Goal: Task Accomplishment & Management: Use online tool/utility

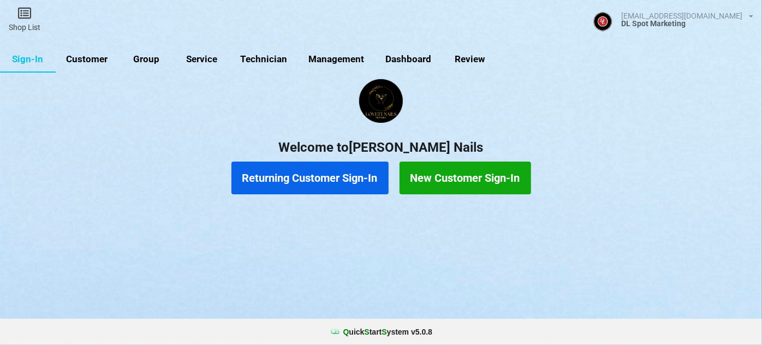
click at [96, 58] on link "Customer" at bounding box center [87, 59] width 63 height 26
select select "25"
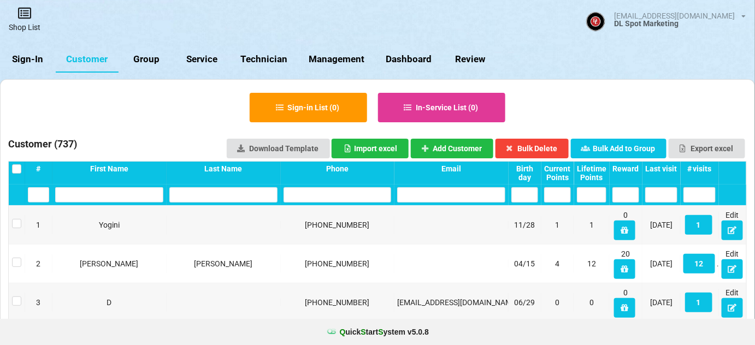
click at [31, 24] on link "Shop List" at bounding box center [24, 19] width 49 height 39
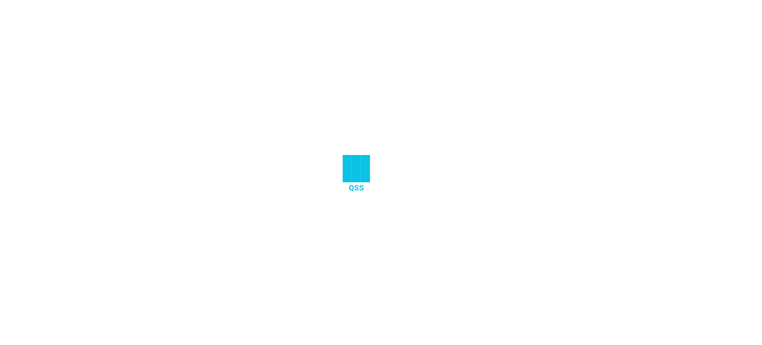
select select "25"
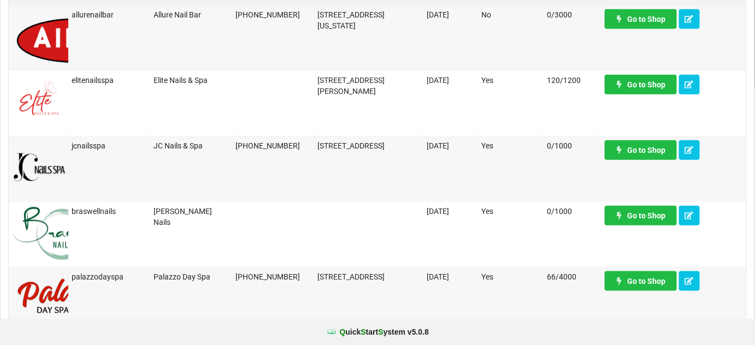
scroll to position [265, 0]
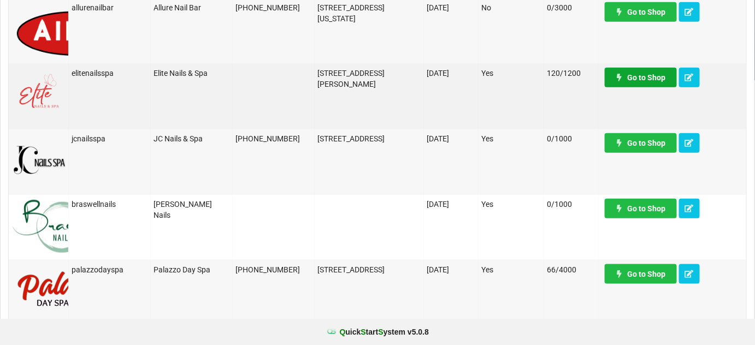
click at [638, 72] on link "Go to Shop" at bounding box center [640, 78] width 72 height 20
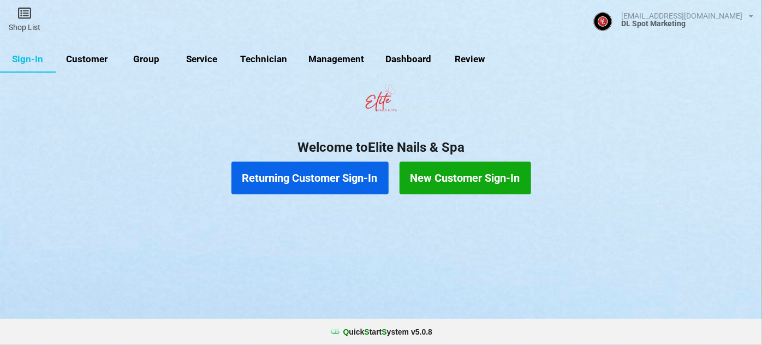
click at [377, 171] on link "Customer" at bounding box center [377, 171] width 1 height 1
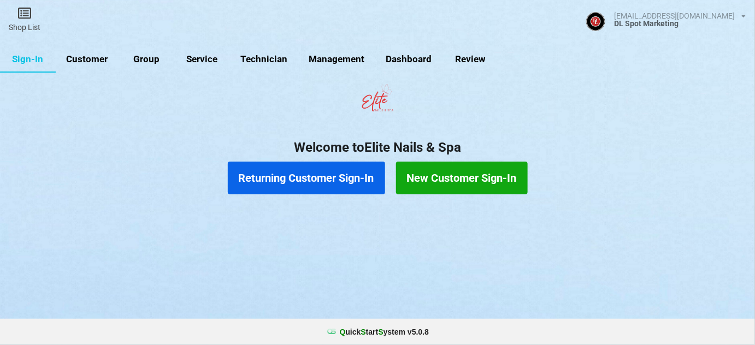
select select "25"
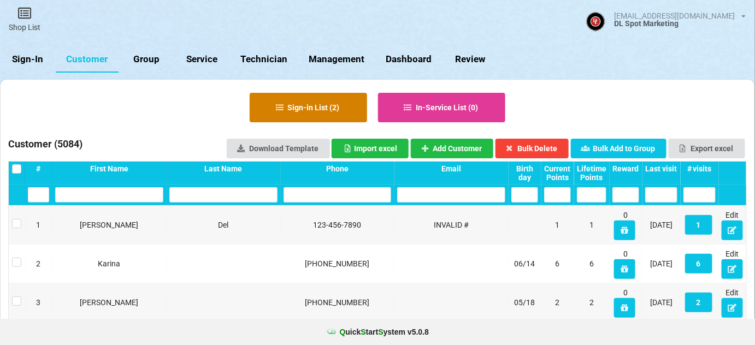
click at [316, 111] on button "Sign-in List ( 2 )" at bounding box center [308, 107] width 117 height 29
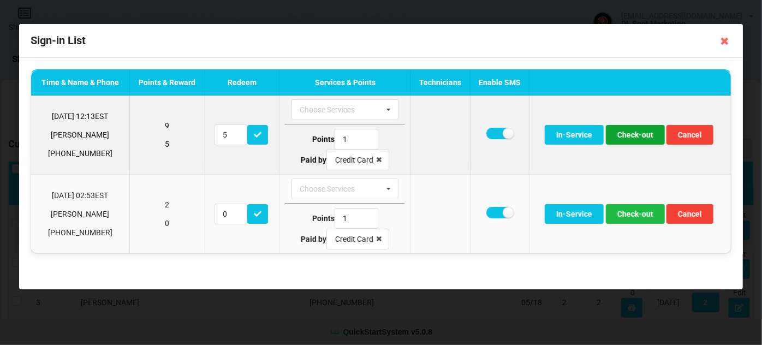
click at [643, 133] on button "Check-out" at bounding box center [635, 135] width 59 height 20
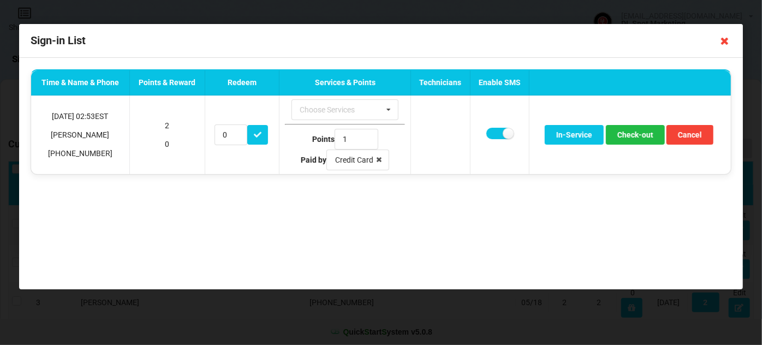
click at [725, 42] on icon at bounding box center [724, 40] width 17 height 17
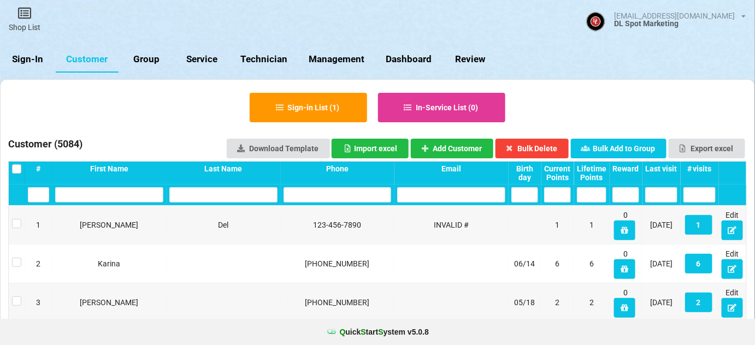
click at [27, 51] on link "Sign-In" at bounding box center [28, 59] width 56 height 26
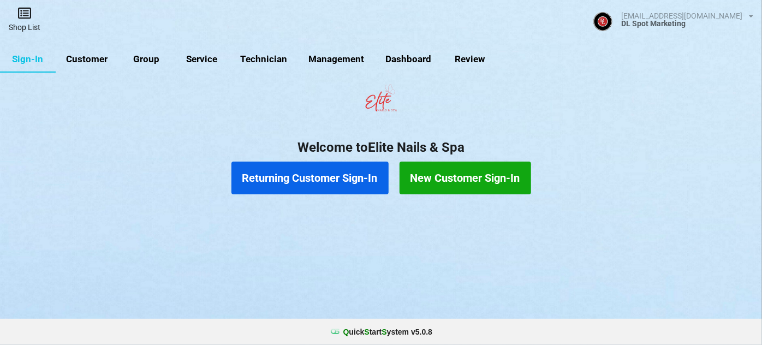
click at [27, 20] on link "Shop List" at bounding box center [24, 19] width 49 height 39
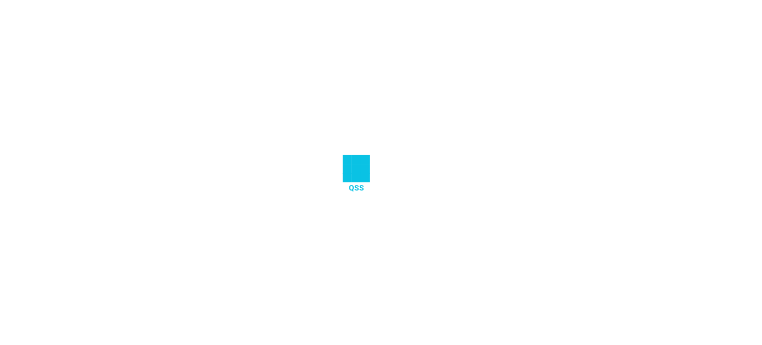
select select "25"
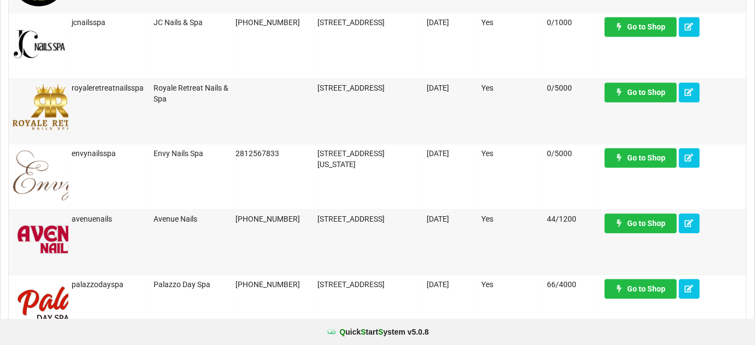
scroll to position [728, 0]
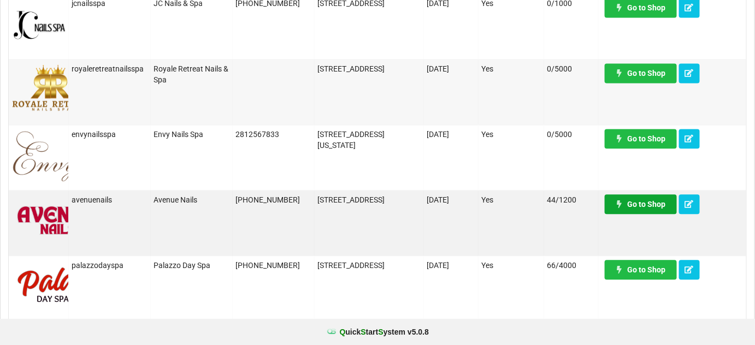
click at [647, 138] on link "Go to Shop" at bounding box center [614, 128] width 65 height 17
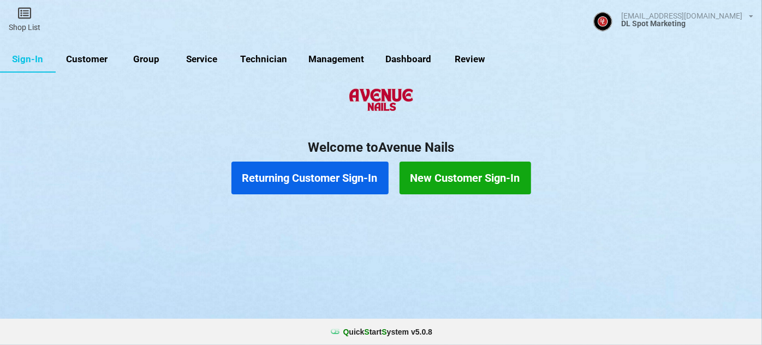
click at [88, 58] on link "Customer" at bounding box center [87, 59] width 63 height 26
select select "25"
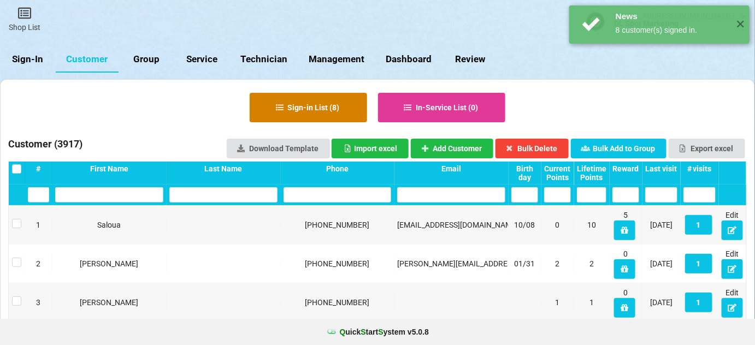
click at [335, 109] on button "Sign-in List ( 8 )" at bounding box center [308, 107] width 117 height 29
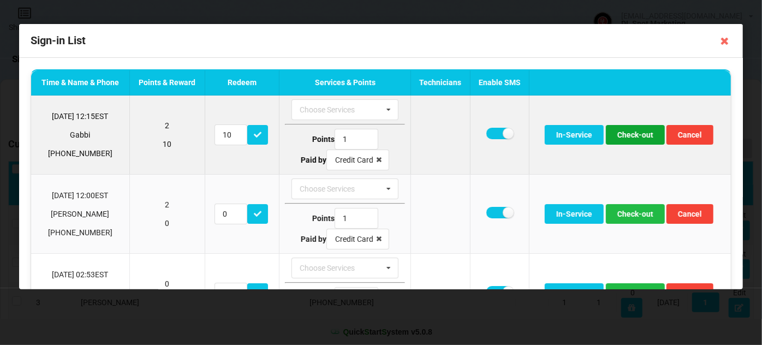
click at [639, 135] on button "Check-out" at bounding box center [635, 135] width 59 height 20
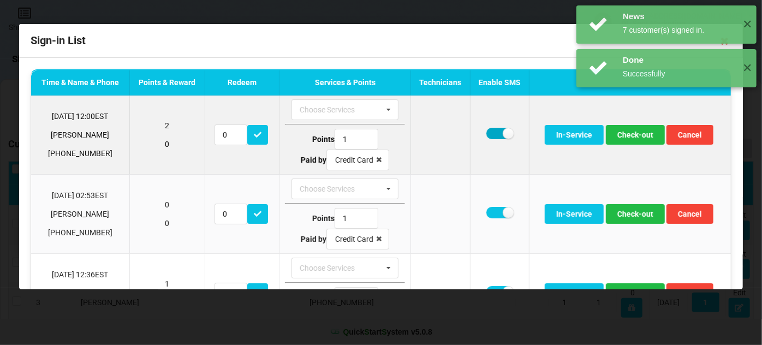
click at [488, 133] on label at bounding box center [500, 133] width 27 height 11
checkbox input "false"
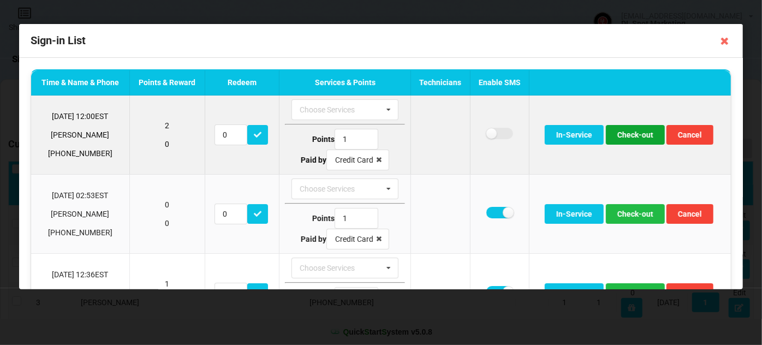
click at [625, 135] on button "Check-out" at bounding box center [635, 135] width 59 height 20
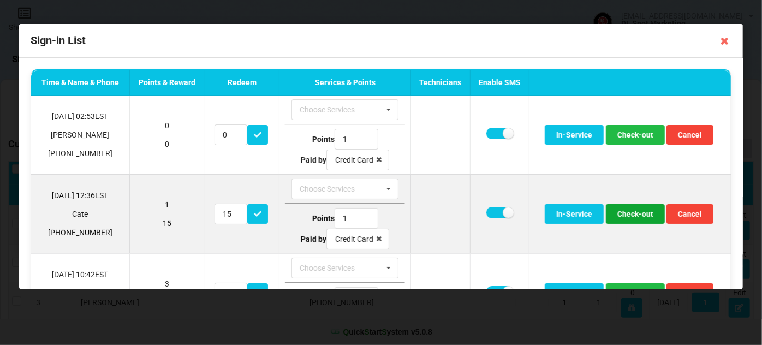
click at [628, 212] on button "Check-out" at bounding box center [635, 214] width 59 height 20
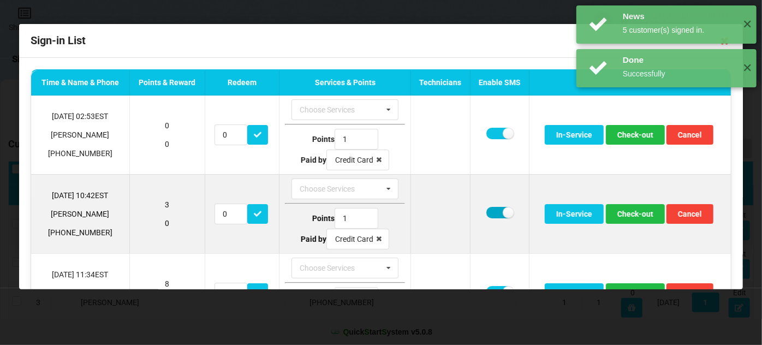
click at [488, 214] on label at bounding box center [500, 212] width 27 height 11
checkbox input "false"
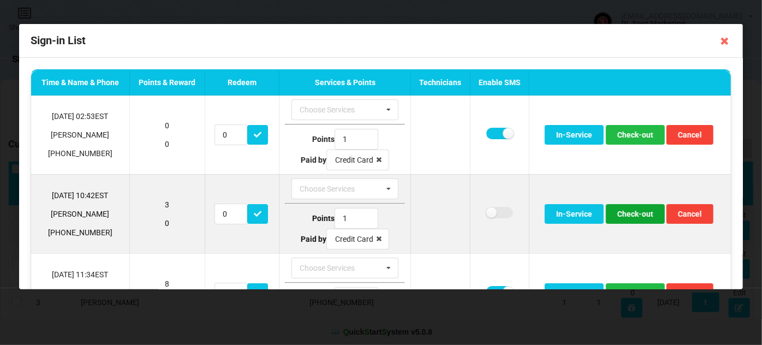
click at [632, 211] on button "Check-out" at bounding box center [635, 214] width 59 height 20
click at [633, 216] on button "Check-out" at bounding box center [635, 214] width 59 height 20
click at [627, 218] on button "Check-out" at bounding box center [635, 214] width 59 height 20
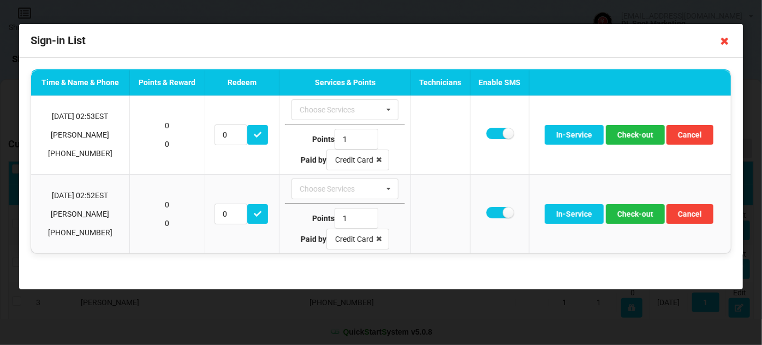
click at [725, 41] on icon at bounding box center [724, 40] width 17 height 17
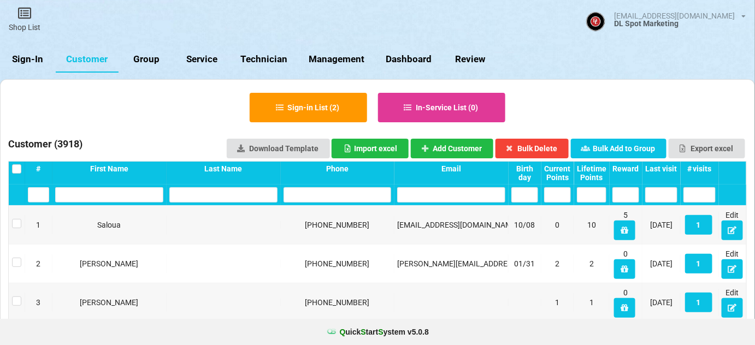
click at [29, 61] on link "Sign-In" at bounding box center [28, 59] width 56 height 26
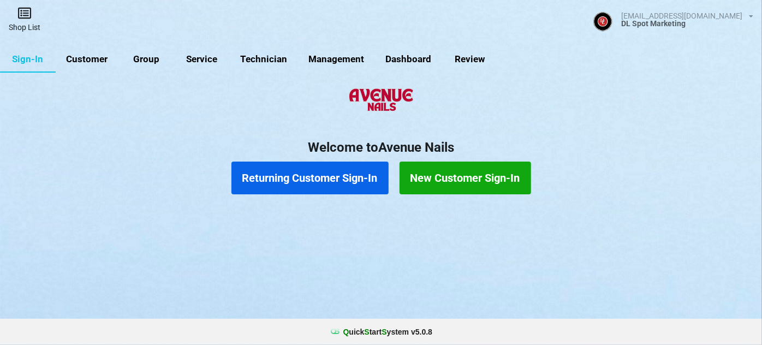
click at [26, 17] on icon at bounding box center [24, 13] width 15 height 13
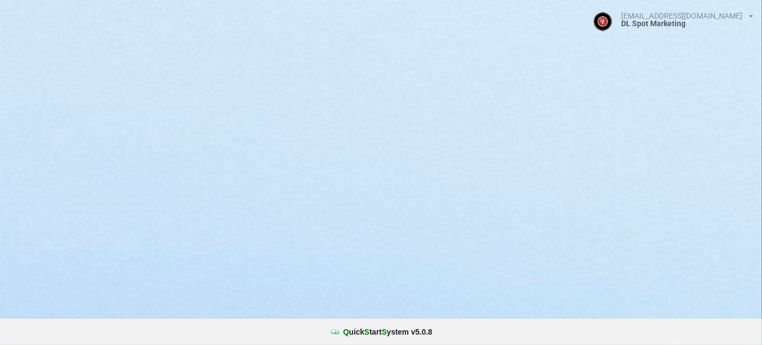
select select "25"
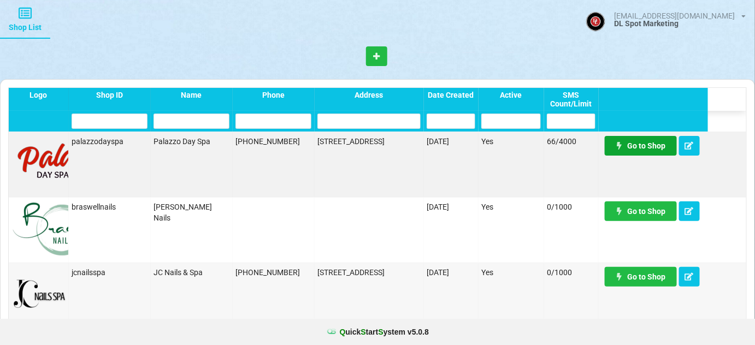
click at [648, 148] on link "Go to Shop" at bounding box center [640, 146] width 72 height 20
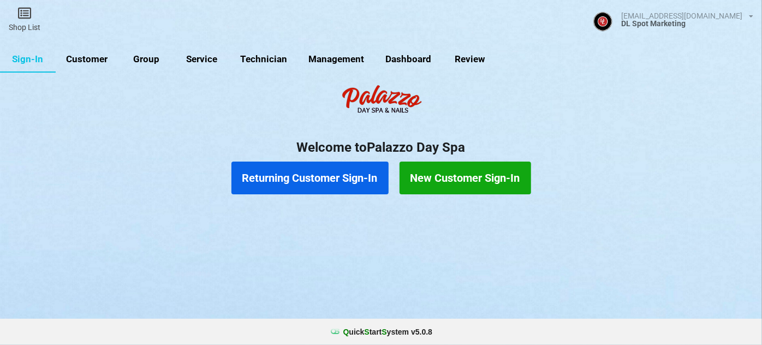
click at [87, 58] on link "Customer" at bounding box center [87, 59] width 63 height 26
select select "25"
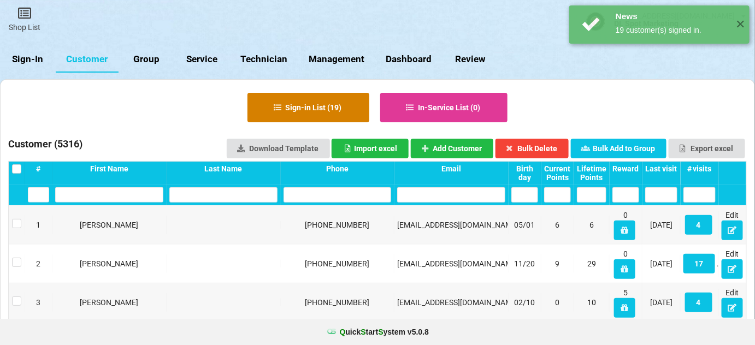
click at [316, 102] on button "Sign-in List ( 19 )" at bounding box center [308, 107] width 122 height 29
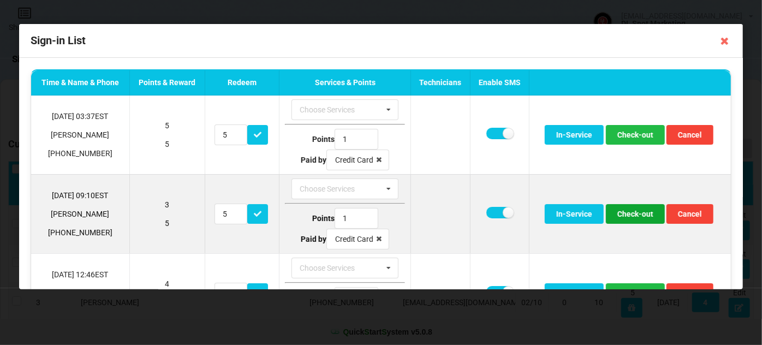
click at [633, 214] on button "Check-out" at bounding box center [635, 214] width 59 height 20
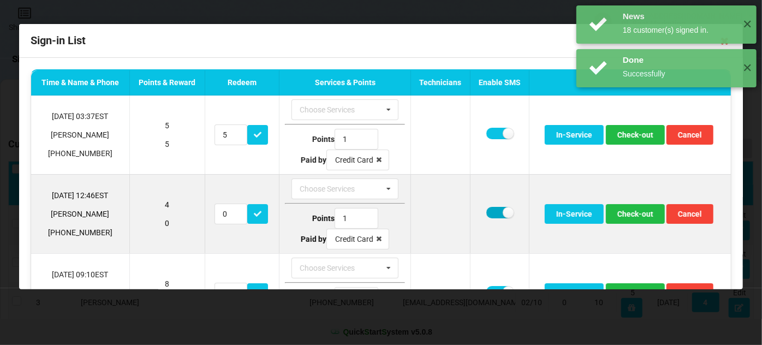
click at [496, 210] on label at bounding box center [500, 212] width 27 height 11
checkbox input "false"
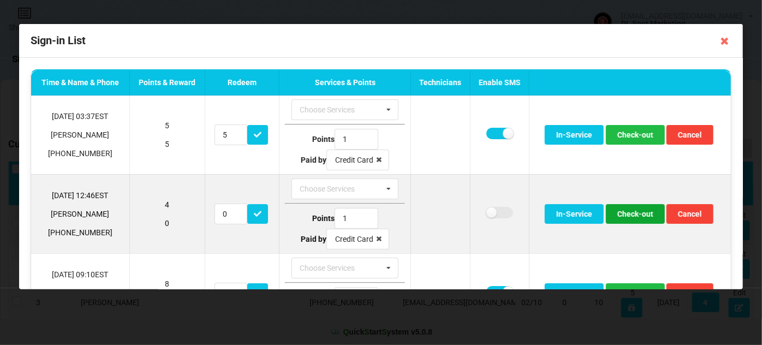
click at [625, 214] on button "Check-out" at bounding box center [635, 214] width 59 height 20
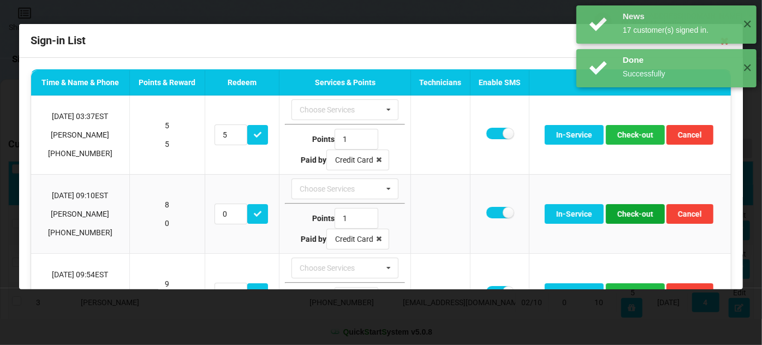
click at [625, 214] on button "Check-out" at bounding box center [635, 214] width 59 height 20
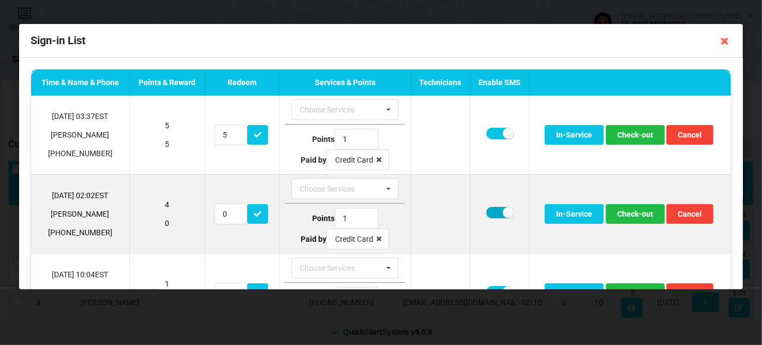
click at [489, 211] on label at bounding box center [500, 212] width 27 height 11
checkbox input "false"
click at [648, 220] on button "Check-out" at bounding box center [635, 214] width 59 height 20
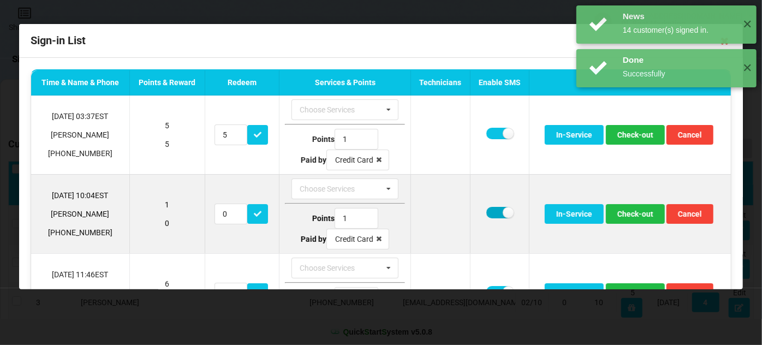
click at [490, 212] on label at bounding box center [500, 212] width 27 height 11
checkbox input "false"
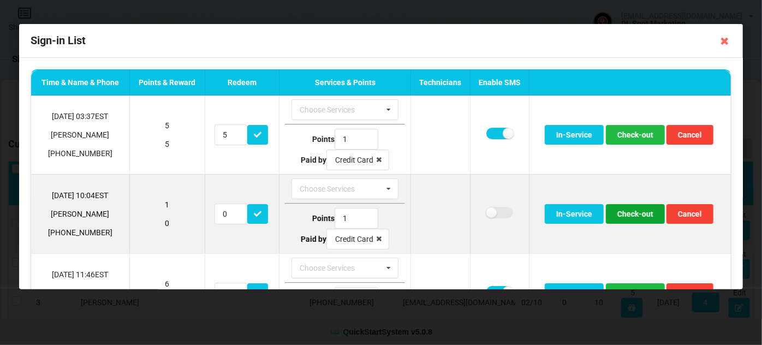
click at [629, 212] on button "Check-out" at bounding box center [635, 214] width 59 height 20
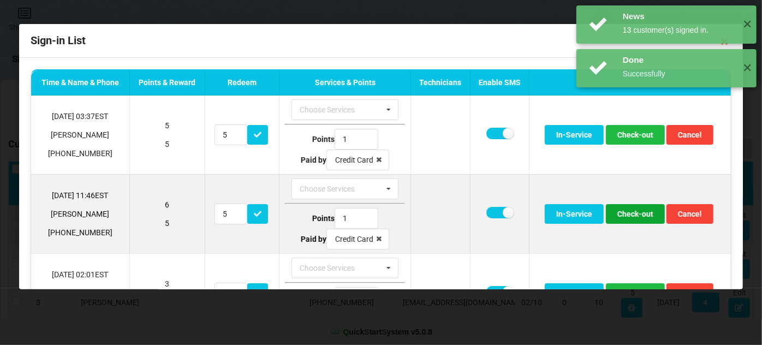
click at [626, 214] on button "Check-out" at bounding box center [635, 214] width 59 height 20
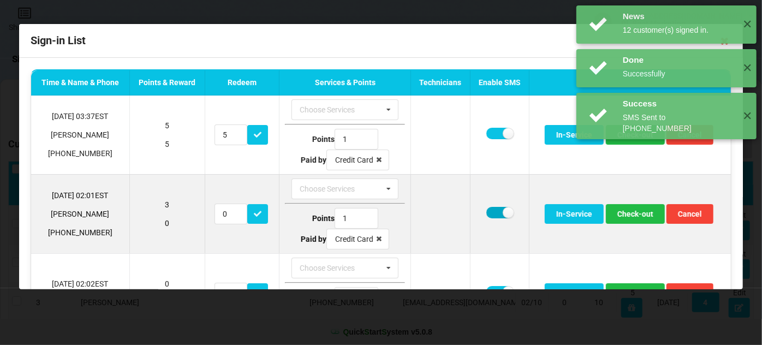
drag, startPoint x: 492, startPoint y: 211, endPoint x: 499, endPoint y: 211, distance: 7.1
click at [493, 211] on label at bounding box center [500, 212] width 27 height 11
checkbox input "false"
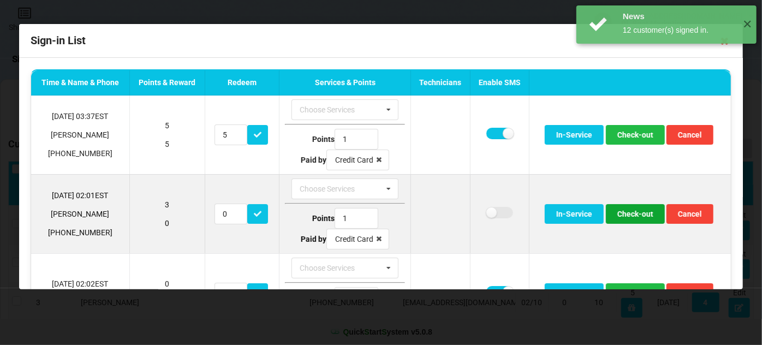
click at [631, 212] on button "Check-out" at bounding box center [635, 214] width 59 height 20
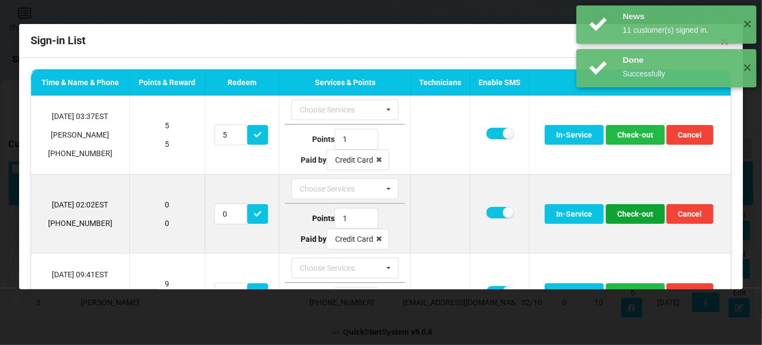
click at [628, 214] on button "Check-out" at bounding box center [635, 214] width 59 height 20
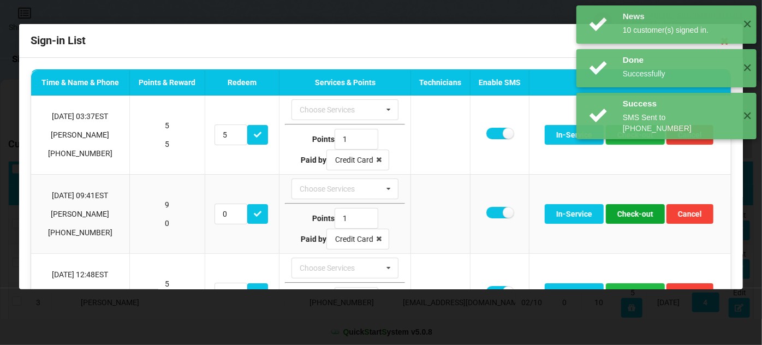
click at [628, 214] on button "Check-out" at bounding box center [635, 214] width 59 height 20
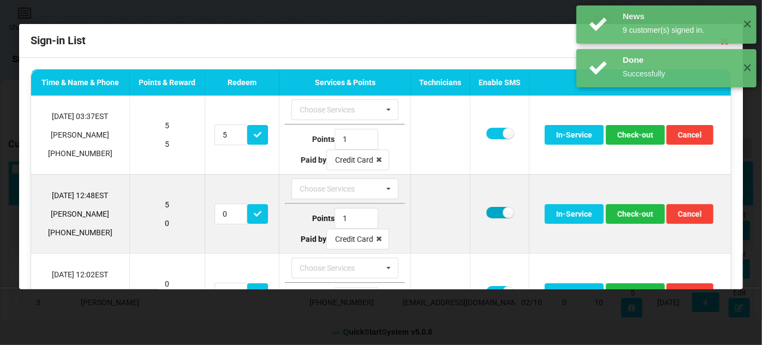
click at [487, 209] on label at bounding box center [500, 212] width 27 height 11
checkbox input "false"
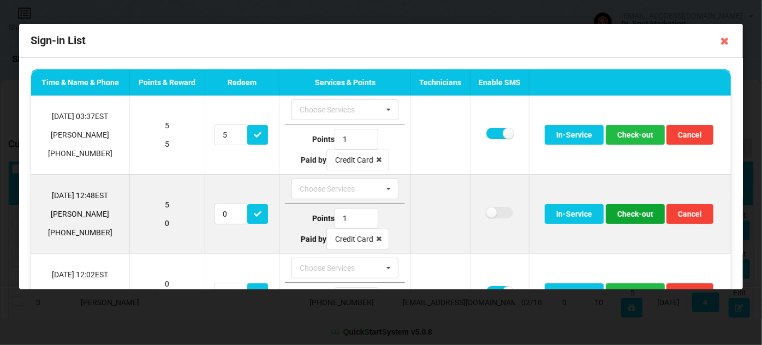
click at [631, 218] on button "Check-out" at bounding box center [635, 214] width 59 height 20
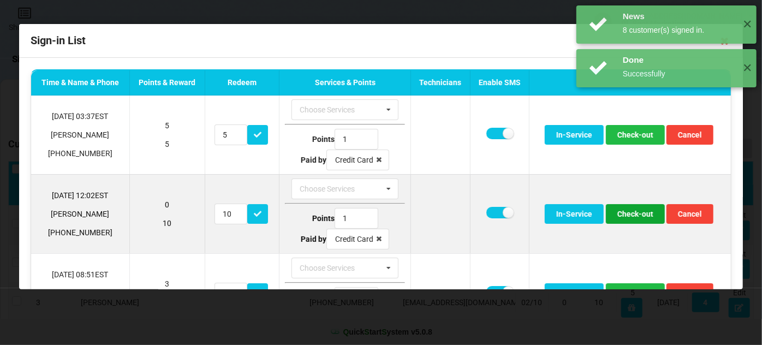
click at [631, 217] on button "Check-out" at bounding box center [635, 214] width 59 height 20
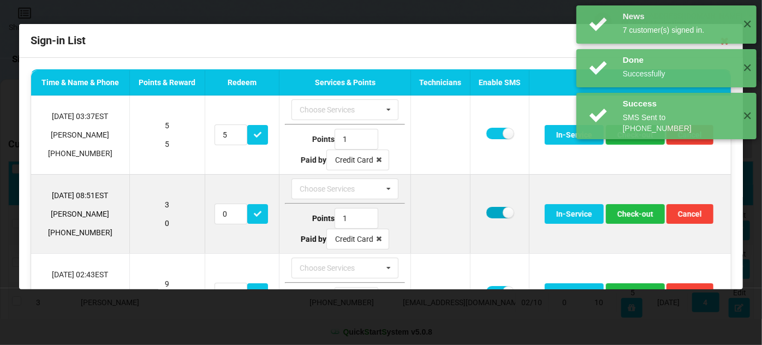
click at [493, 211] on label at bounding box center [500, 212] width 27 height 11
checkbox input "false"
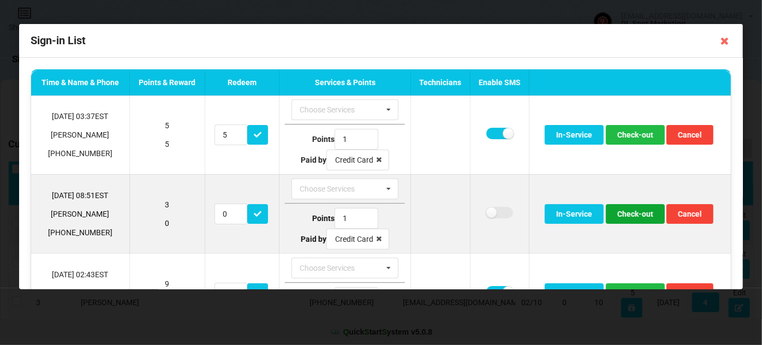
click at [624, 214] on button "Check-out" at bounding box center [635, 214] width 59 height 20
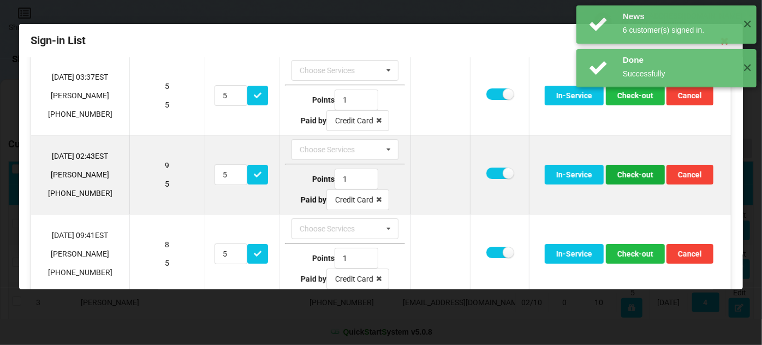
scroll to position [66, 0]
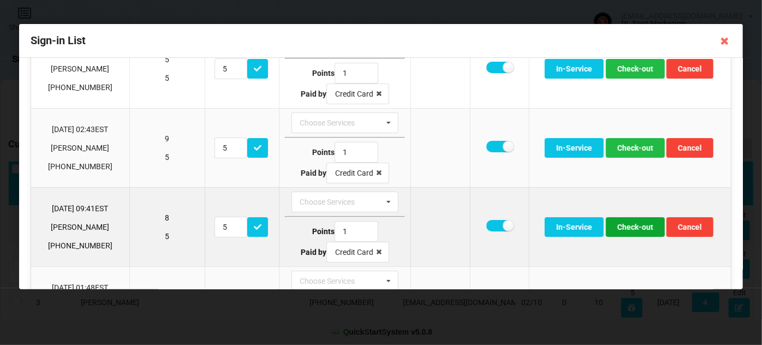
click at [642, 228] on button "Check-out" at bounding box center [635, 227] width 59 height 20
click at [625, 227] on button "Check-out" at bounding box center [635, 227] width 59 height 20
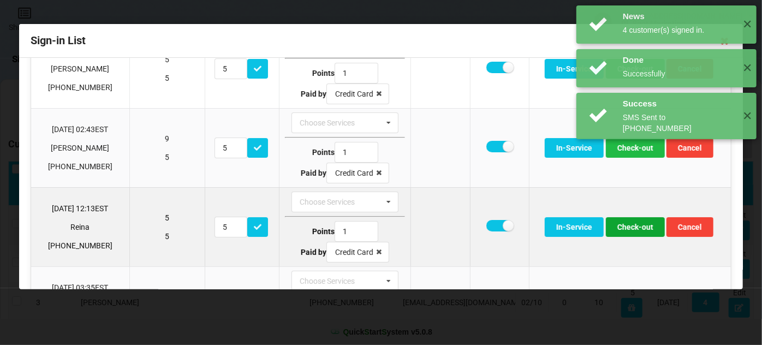
click at [625, 227] on button "Check-out" at bounding box center [635, 227] width 59 height 20
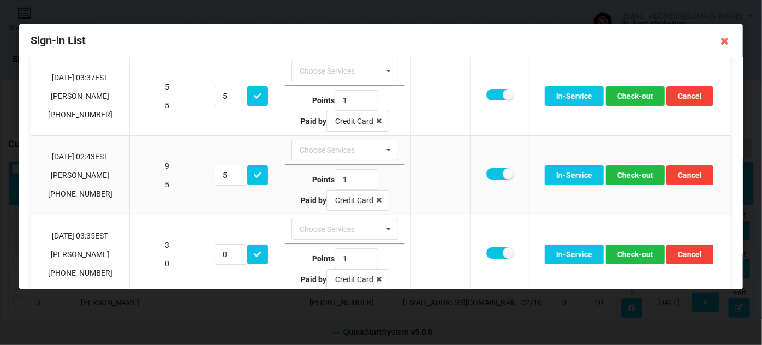
scroll to position [0, 0]
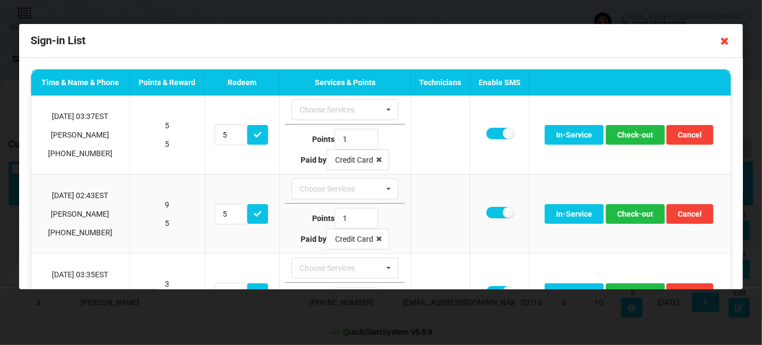
click at [725, 42] on icon at bounding box center [724, 40] width 17 height 17
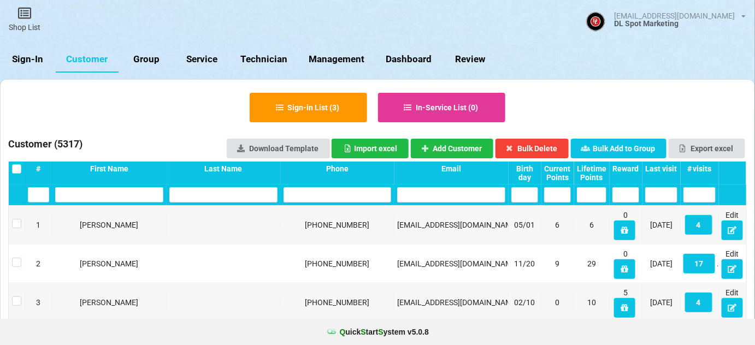
click at [23, 58] on link "Sign-In" at bounding box center [28, 59] width 56 height 26
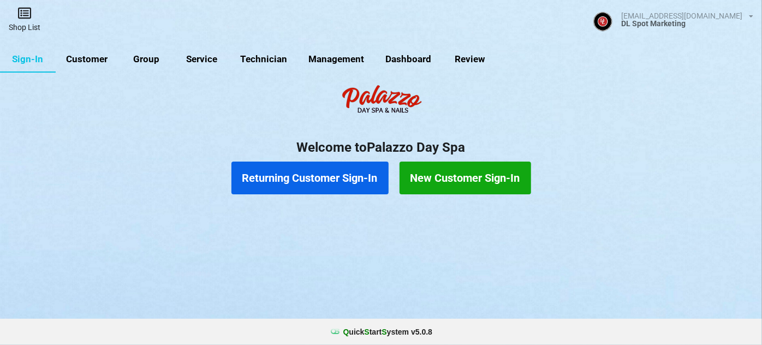
click at [28, 21] on link "Shop List" at bounding box center [24, 19] width 49 height 39
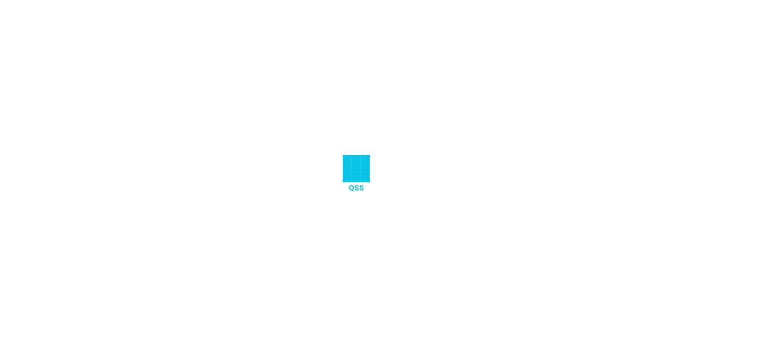
select select "25"
